Goal: Book appointment/travel/reservation

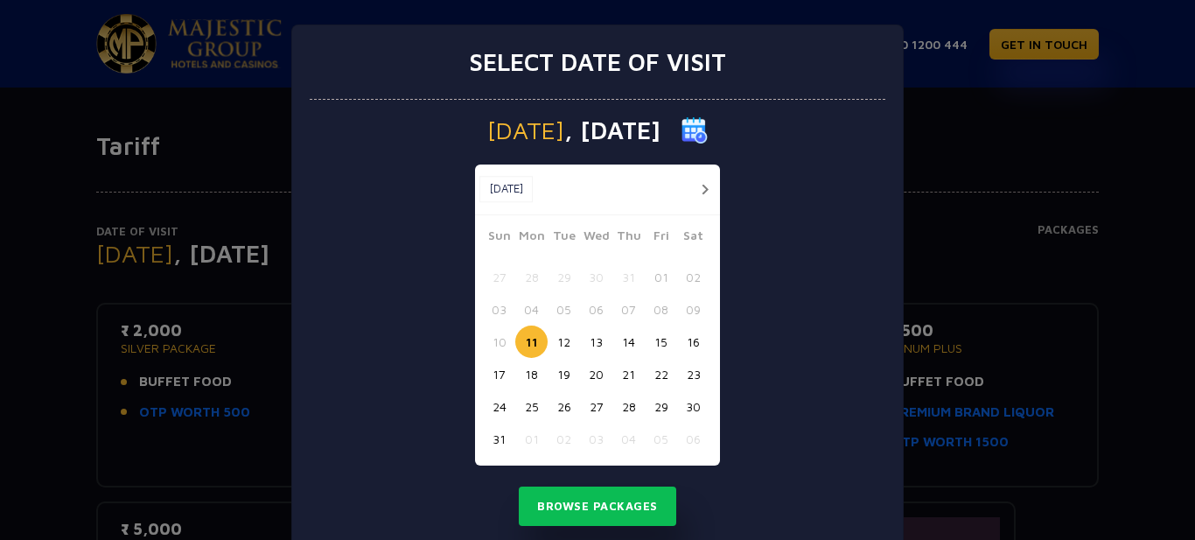
click at [696, 189] on button "button" at bounding box center [705, 189] width 22 height 22
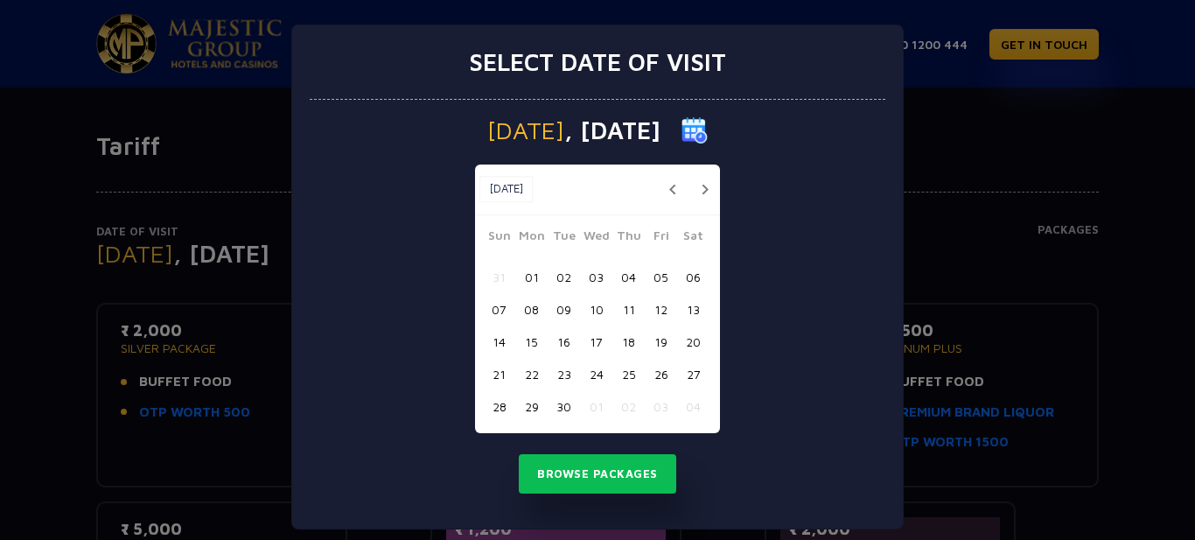
click at [561, 403] on button "30" at bounding box center [563, 406] width 32 height 32
click at [661, 195] on button "button" at bounding box center [672, 189] width 22 height 22
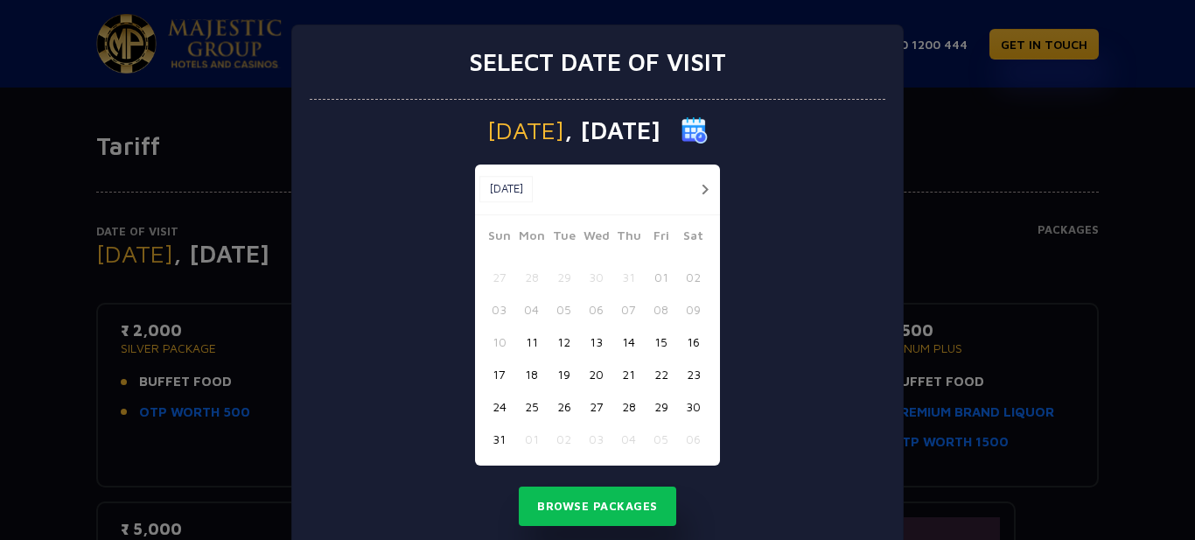
click at [698, 399] on button "30" at bounding box center [693, 406] width 32 height 32
click at [593, 518] on button "Browse Packages" at bounding box center [597, 506] width 157 height 40
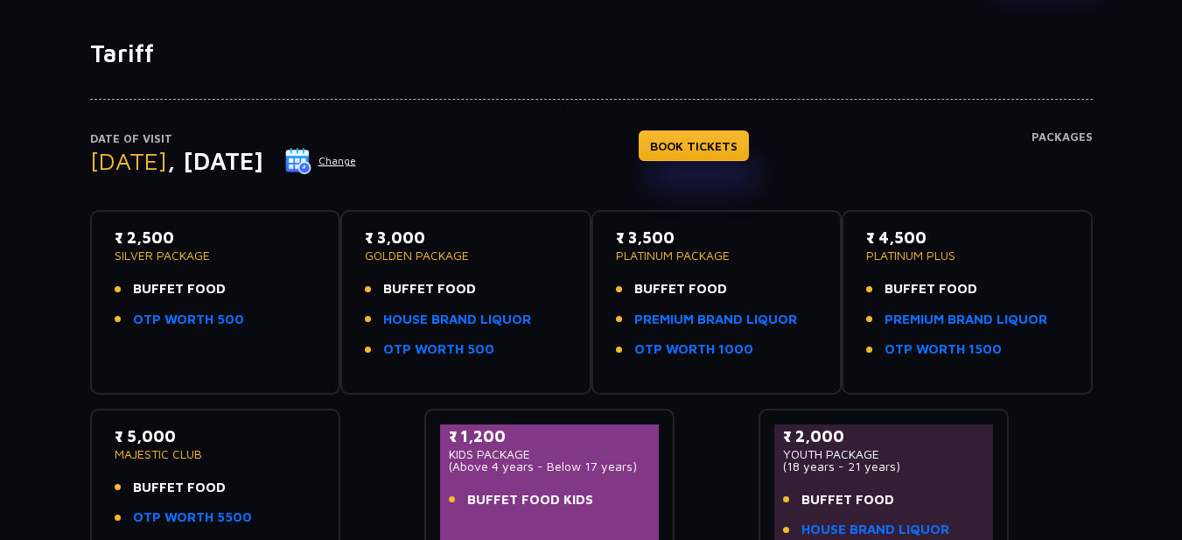
scroll to position [175, 0]
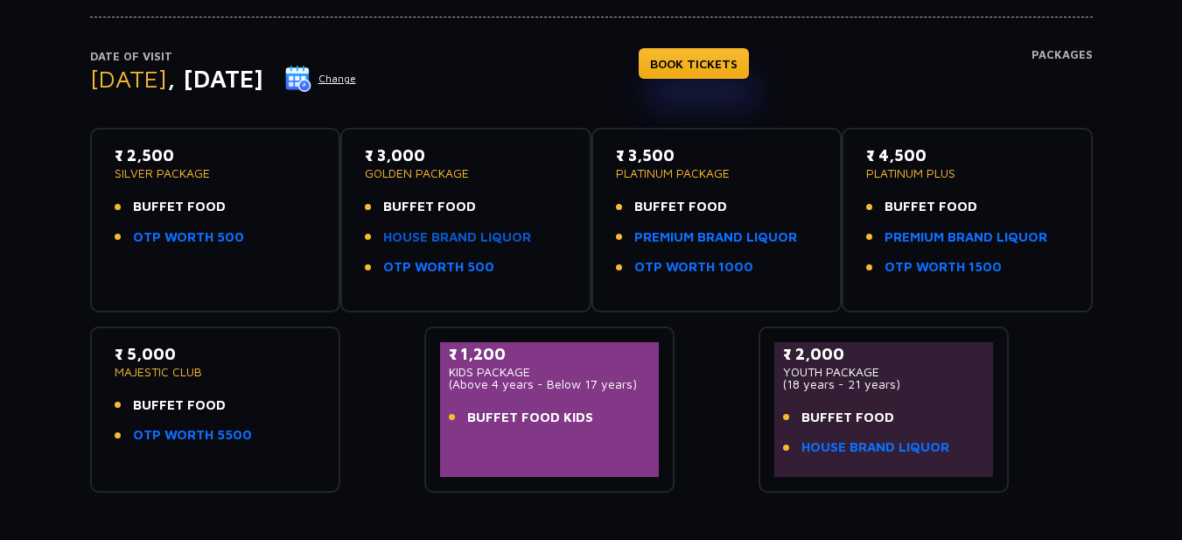
click at [443, 241] on link "HOUSE BRAND LIQUOR" at bounding box center [457, 237] width 148 height 20
click at [204, 234] on link "OTP WORTH 500" at bounding box center [188, 237] width 111 height 20
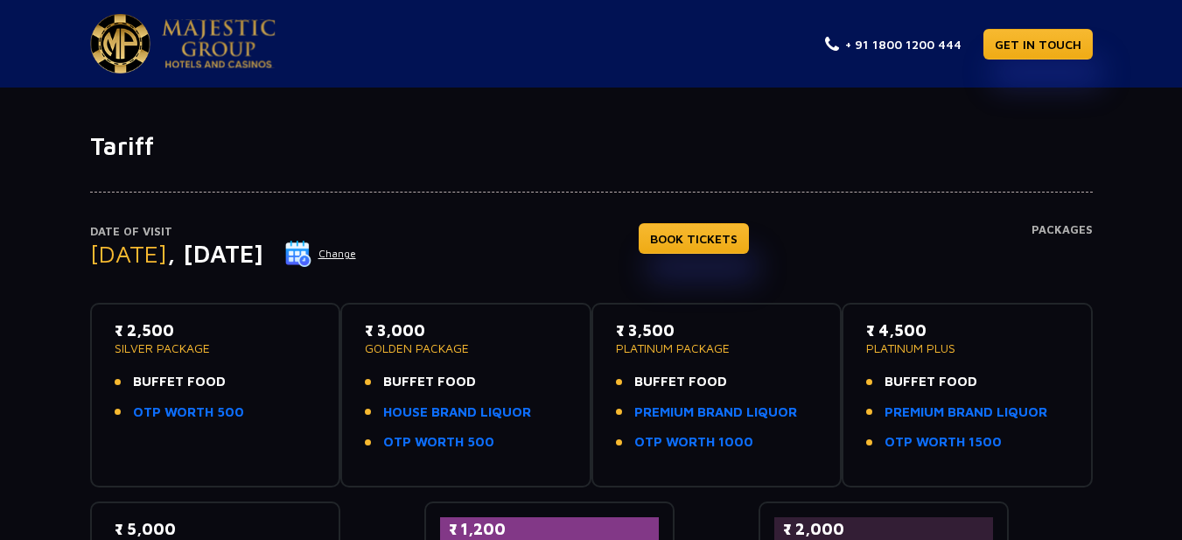
click at [357, 247] on button "Change" at bounding box center [320, 254] width 73 height 28
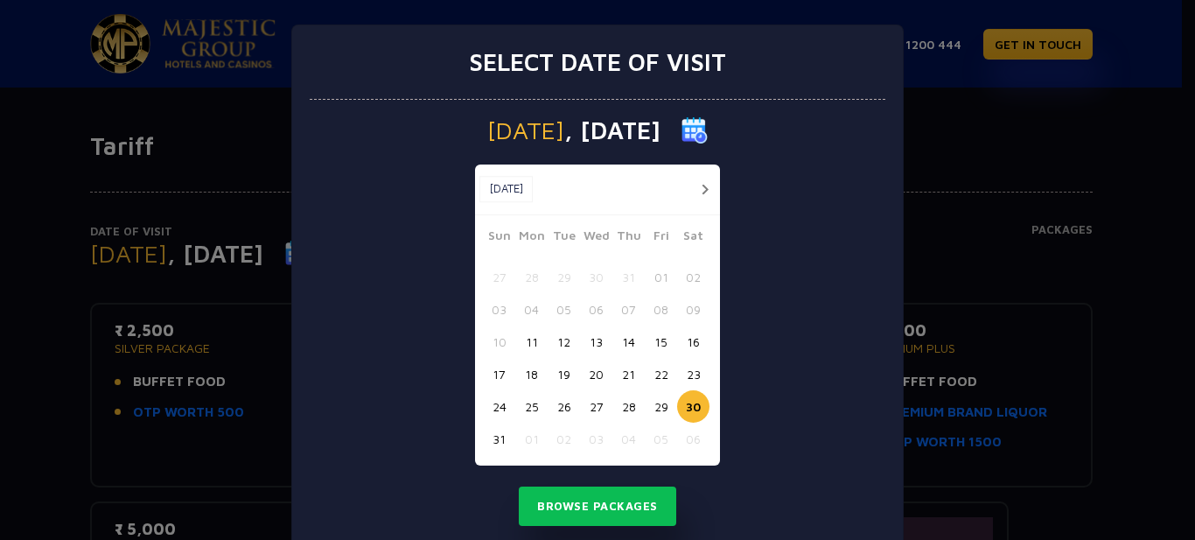
click at [701, 202] on div "[DATE] [DATE]" at bounding box center [597, 189] width 245 height 51
click at [695, 180] on button "button" at bounding box center [705, 189] width 22 height 22
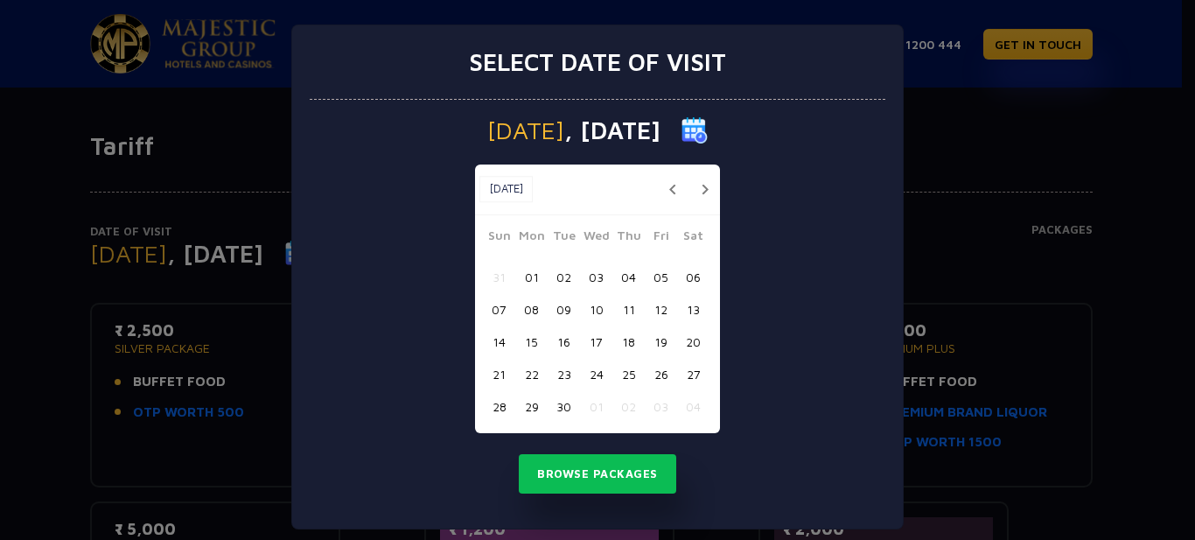
click at [529, 282] on button "01" at bounding box center [531, 277] width 32 height 32
click at [600, 471] on button "Browse Packages" at bounding box center [597, 474] width 157 height 40
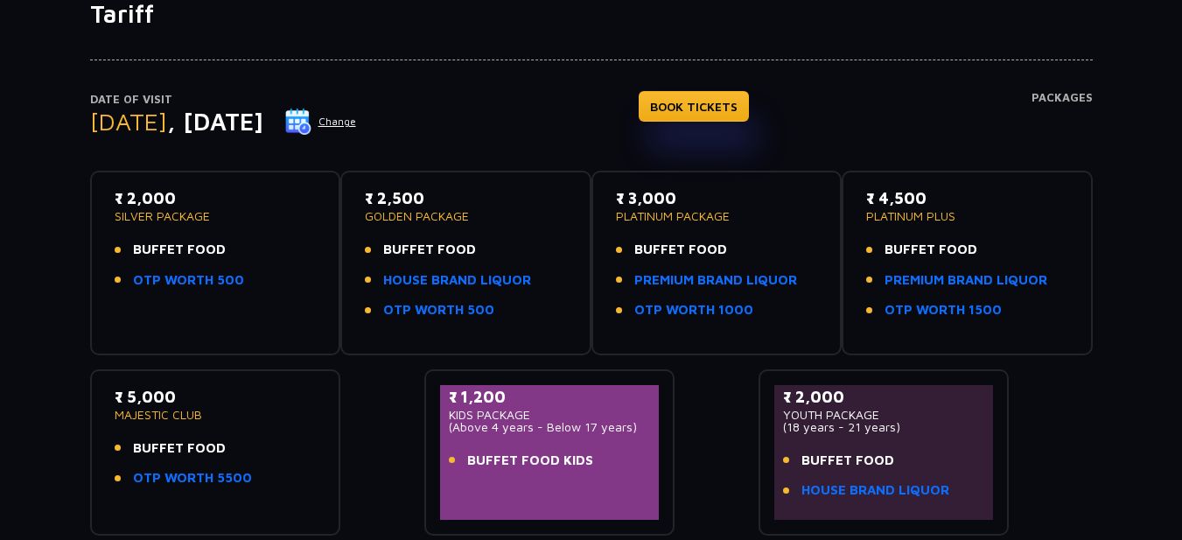
scroll to position [175, 0]
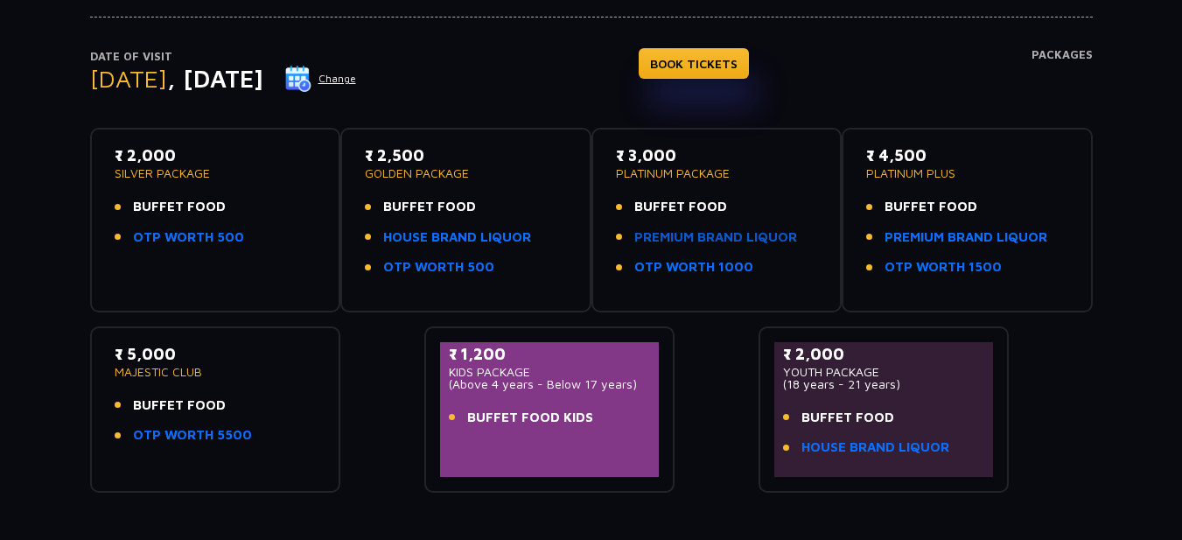
click at [751, 239] on link "PREMIUM BRAND LIQUOR" at bounding box center [715, 237] width 163 height 20
